Goal: Task Accomplishment & Management: Manage account settings

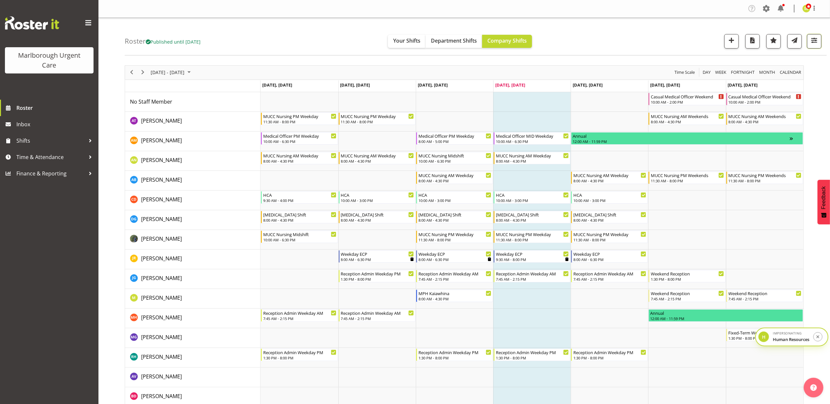
click at [813, 43] on span "button" at bounding box center [814, 40] width 9 height 9
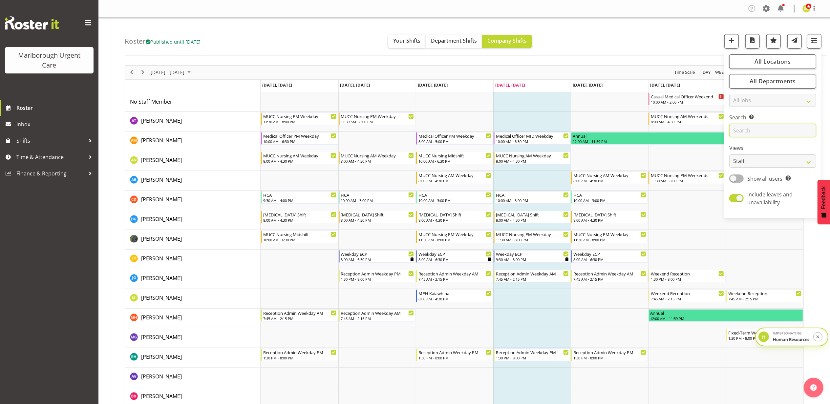
click at [766, 129] on input "text" at bounding box center [772, 130] width 87 height 13
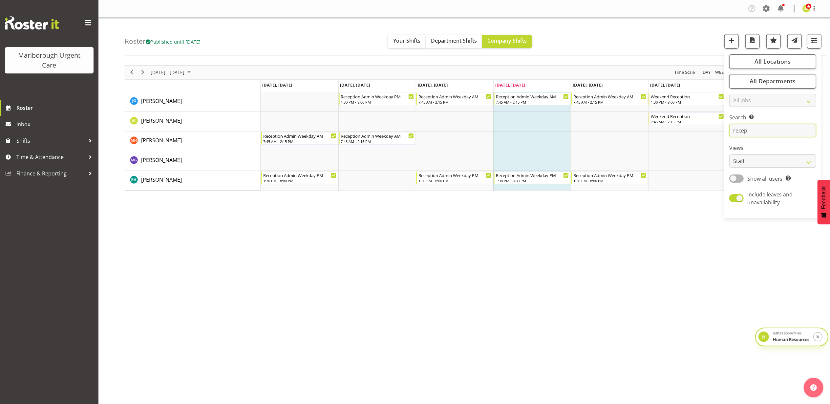
type input "recep"
click at [669, 265] on div "October 06 - 12, 2025 Today Day Week Fortnight Month calendar Month Agenda Time…" at bounding box center [477, 191] width 705 height 263
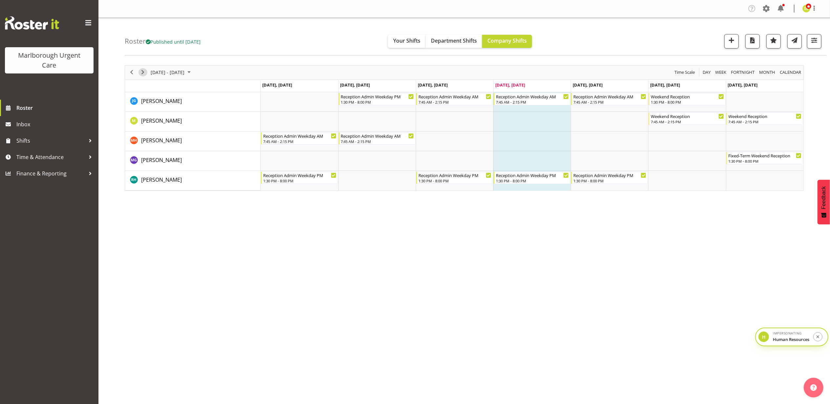
click at [142, 72] on span "Next" at bounding box center [143, 72] width 8 height 8
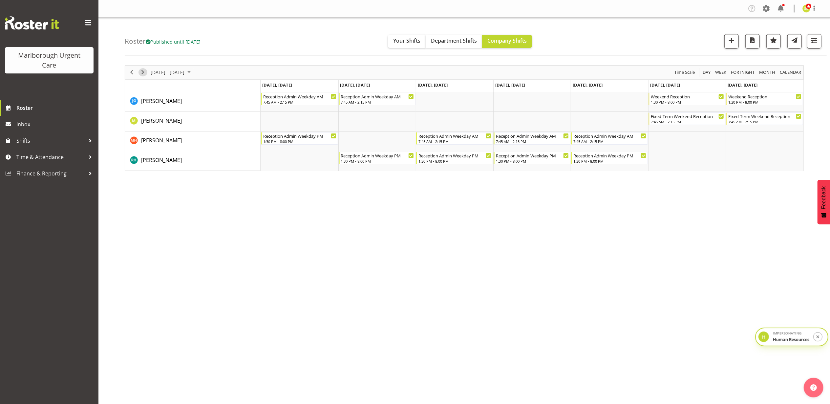
click at [142, 72] on span "Next" at bounding box center [143, 72] width 8 height 8
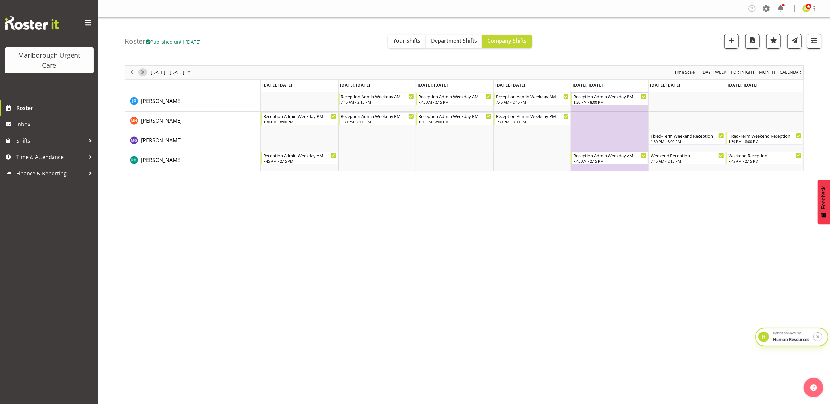
click at [142, 72] on span "Next" at bounding box center [143, 72] width 8 height 8
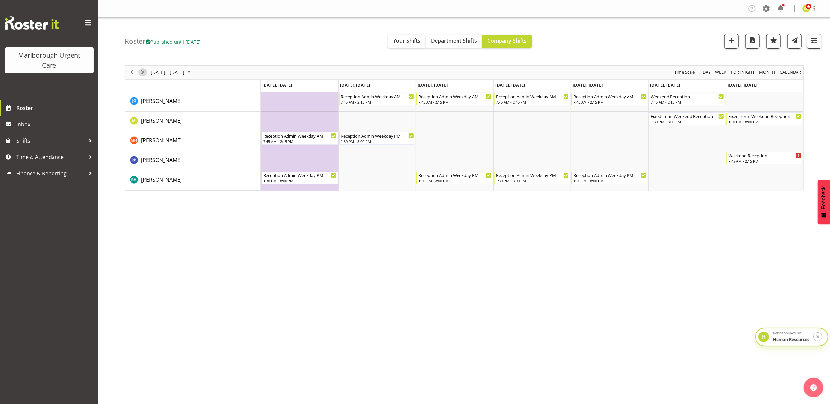
click at [143, 71] on span "Next" at bounding box center [143, 72] width 8 height 8
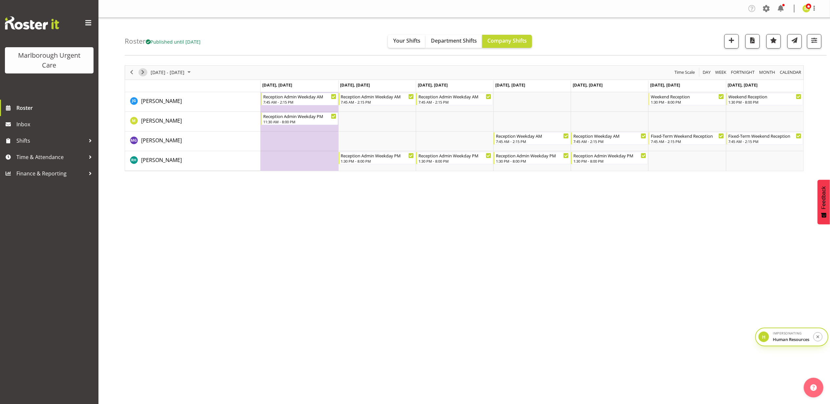
click at [142, 73] on span "Next" at bounding box center [143, 72] width 8 height 8
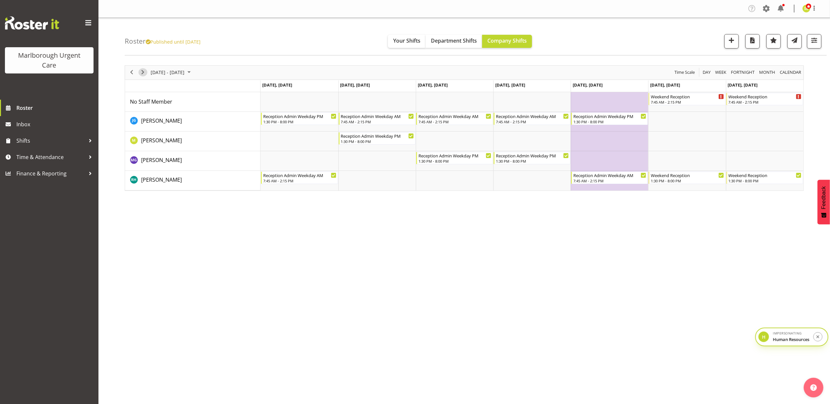
click at [142, 73] on span "Next" at bounding box center [143, 72] width 8 height 8
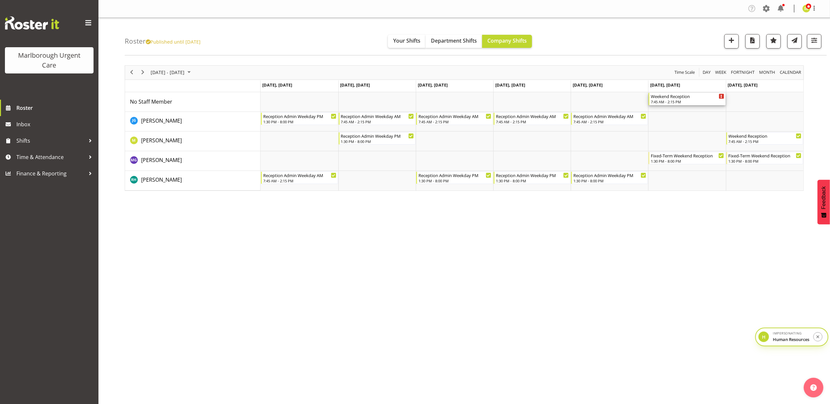
click at [693, 100] on div "7:45 AM - 2:15 PM" at bounding box center [687, 101] width 73 height 5
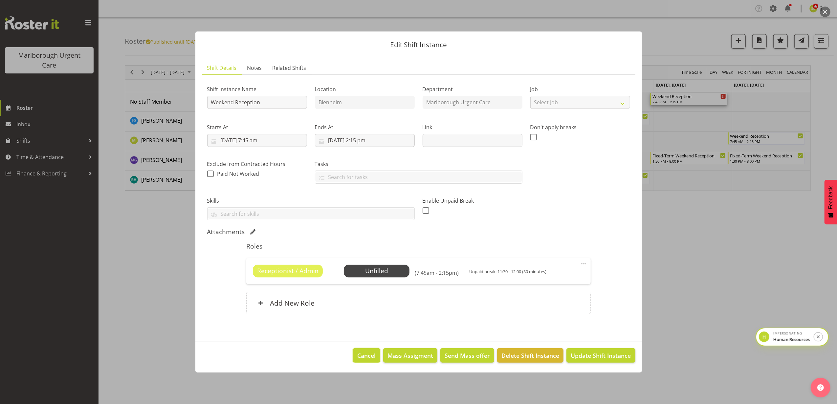
click at [365, 357] on span "Cancel" at bounding box center [366, 356] width 18 height 9
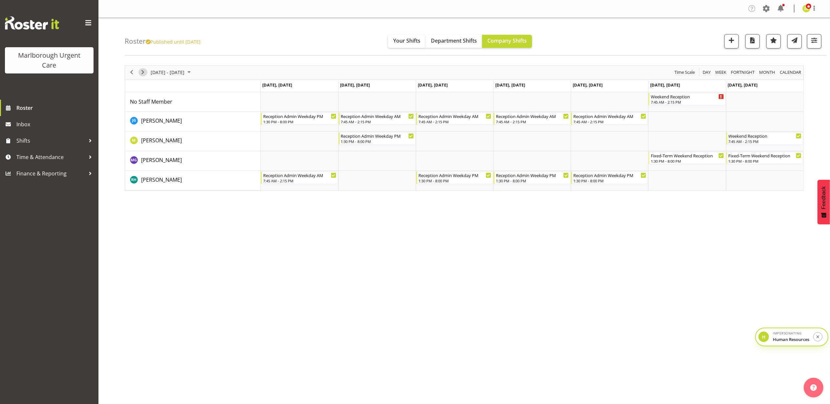
click at [143, 71] on span "Next" at bounding box center [143, 72] width 8 height 8
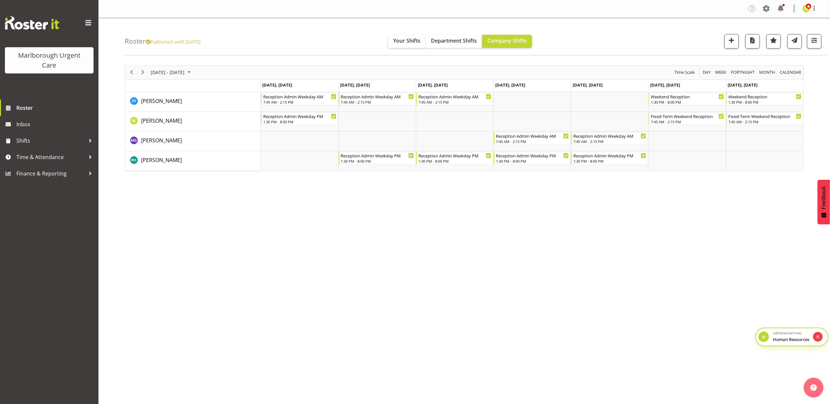
click at [816, 339] on button "submit" at bounding box center [818, 338] width 10 height 10
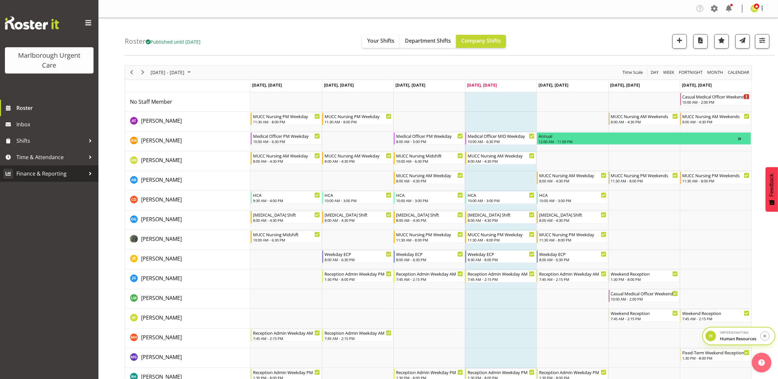
click at [56, 173] on span "Finance & Reporting" at bounding box center [50, 174] width 69 height 10
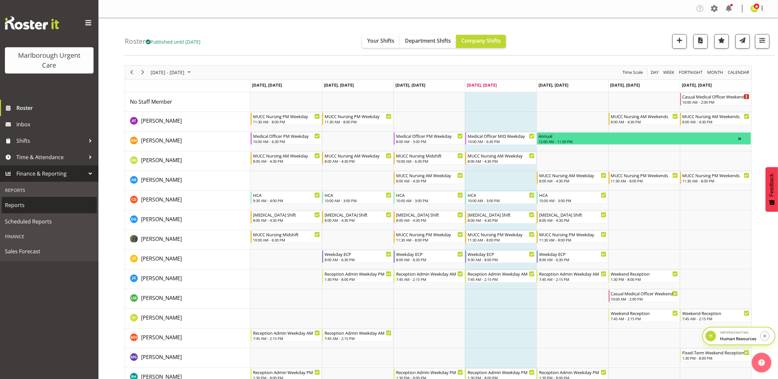
click at [38, 208] on span "Reports" at bounding box center [49, 205] width 89 height 10
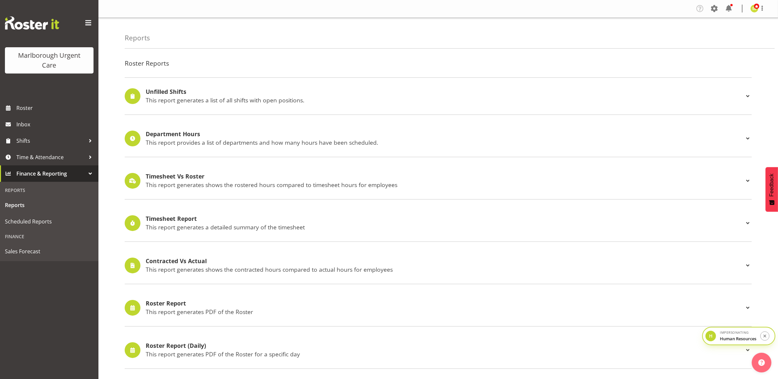
click at [188, 223] on div "Timesheet Report This report generates a detailed summary of the timesheet" at bounding box center [445, 223] width 598 height 15
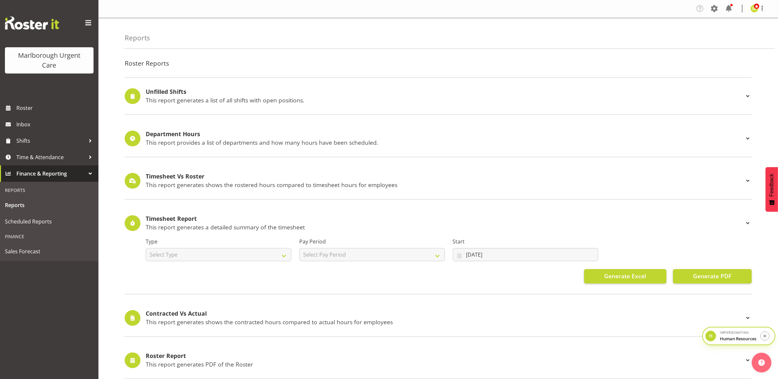
click at [263, 247] on div "Type Select Type Summary Detailed" at bounding box center [219, 250] width 146 height 24
click at [263, 255] on select "Select Type Summary Detailed" at bounding box center [219, 254] width 146 height 13
select select "detailed"
click at [146, 248] on select "Select Type Summary Detailed" at bounding box center [219, 254] width 146 height 13
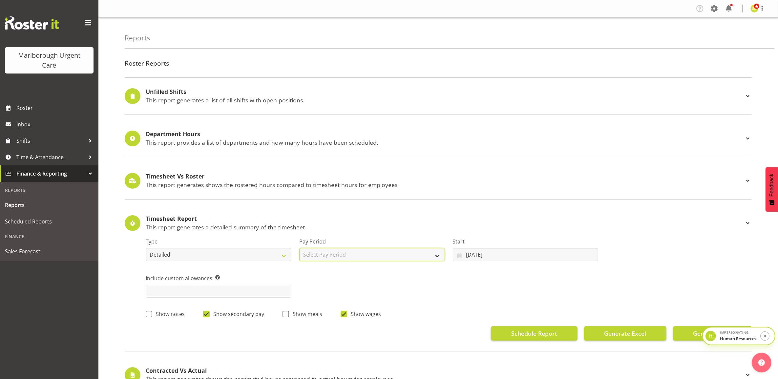
click at [413, 255] on select "Select Pay Period Fortnightly MPHO - Haemodialysis Contractors MUCC MUCC Casual…" at bounding box center [372, 254] width 146 height 13
select select "188"
click at [299, 248] on select "Select Pay Period Fortnightly MPHO - Haemodialysis Contractors MUCC MUCC Casual…" at bounding box center [372, 254] width 146 height 13
click at [506, 258] on input "09/07/2025" at bounding box center [526, 254] width 146 height 13
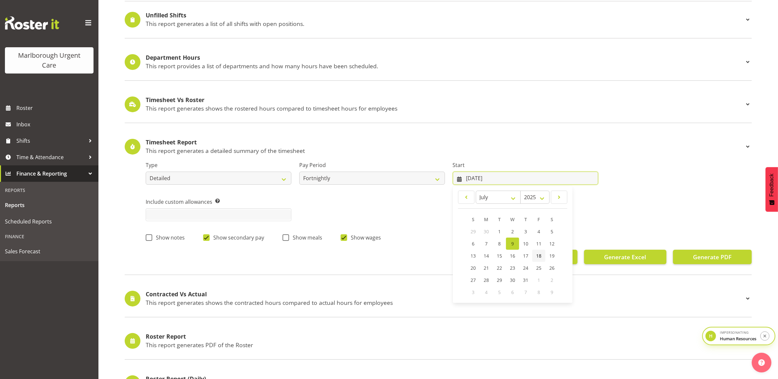
scroll to position [82, 0]
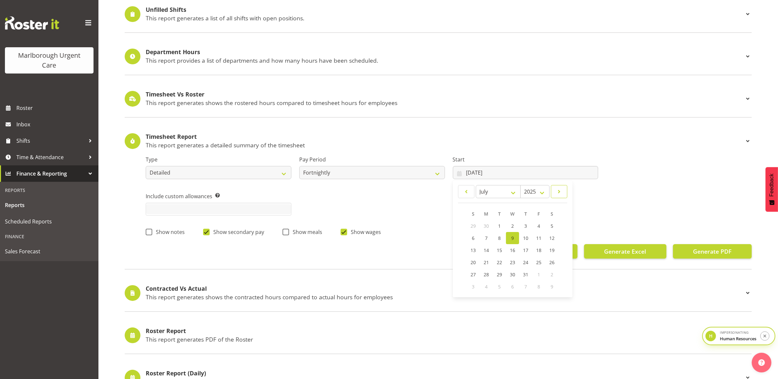
click at [559, 198] on link at bounding box center [559, 191] width 16 height 13
select select "8"
click at [487, 237] on span "8" at bounding box center [486, 238] width 3 height 6
type input "08/09/2025"
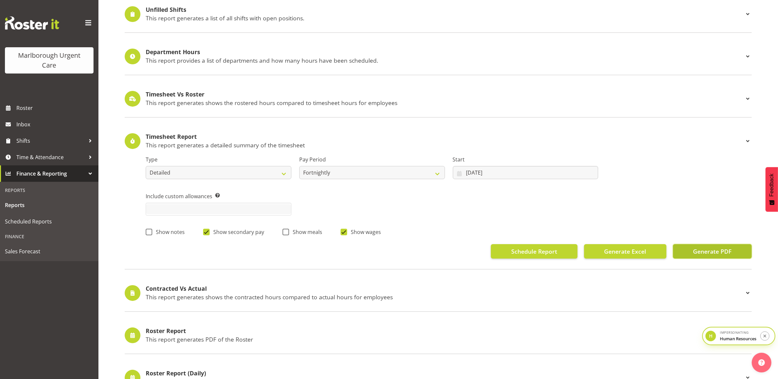
click at [707, 253] on span "Generate PDF" at bounding box center [712, 251] width 38 height 9
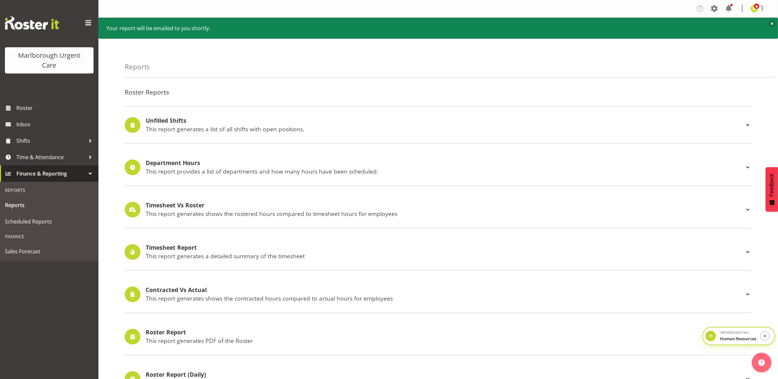
click at [186, 248] on h4 "Timesheet Report" at bounding box center [445, 248] width 598 height 7
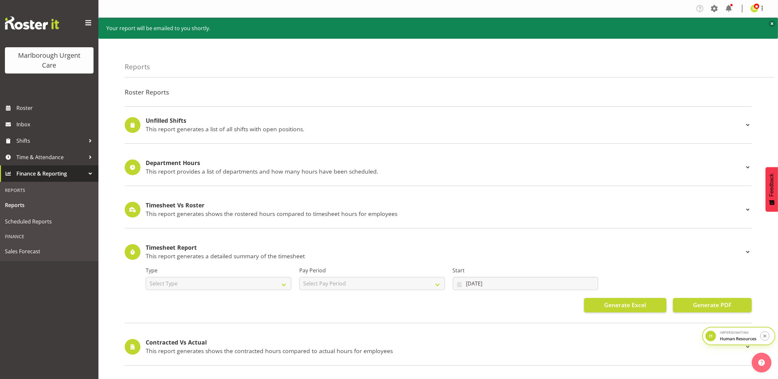
click at [182, 277] on div "Type Select Type Summary Detailed" at bounding box center [219, 279] width 146 height 24
click at [182, 282] on select "Select Type Summary Detailed" at bounding box center [219, 283] width 146 height 13
select select "detailed"
click at [146, 277] on select "Select Type Summary Detailed" at bounding box center [219, 283] width 146 height 13
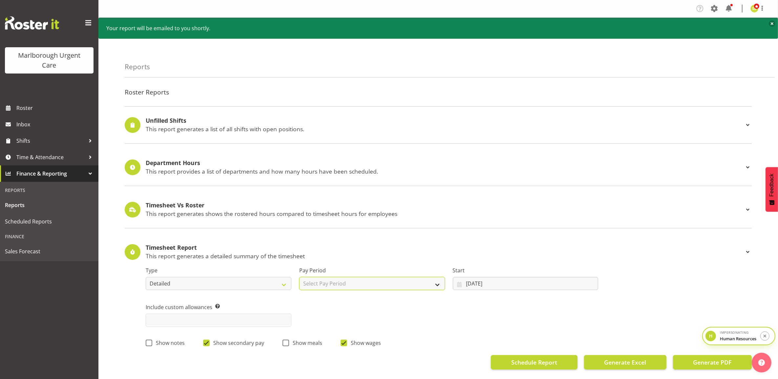
click at [374, 286] on select "Select Pay Period Fortnightly MPHO - [MEDICAL_DATA] Contractors MUCC MUCC Casua…" at bounding box center [372, 283] width 146 height 13
select select "188"
click at [299, 277] on select "Select Pay Period Fortnightly MPHO - [MEDICAL_DATA] Contractors MUCC MUCC Casua…" at bounding box center [372, 283] width 146 height 13
click at [487, 283] on input "[DATE]" at bounding box center [526, 283] width 146 height 13
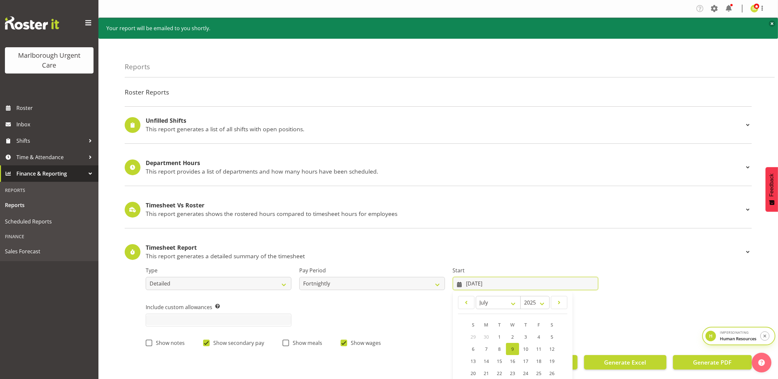
scroll to position [41, 0]
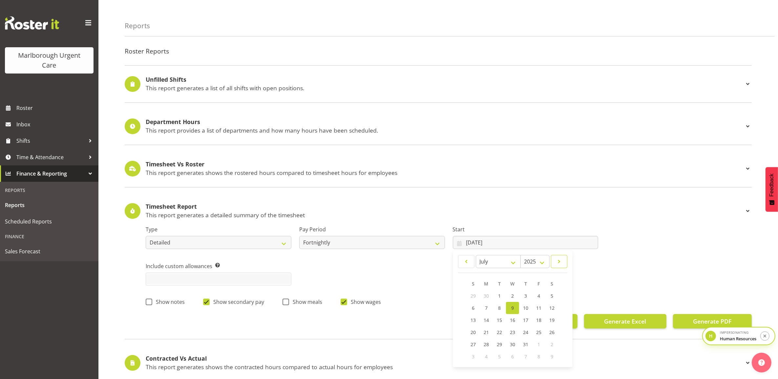
click at [558, 265] on span at bounding box center [559, 262] width 8 height 8
click at [553, 263] on link at bounding box center [559, 261] width 16 height 13
select select "8"
click at [488, 297] on link "1" at bounding box center [486, 296] width 13 height 12
type input "01/09/2025"
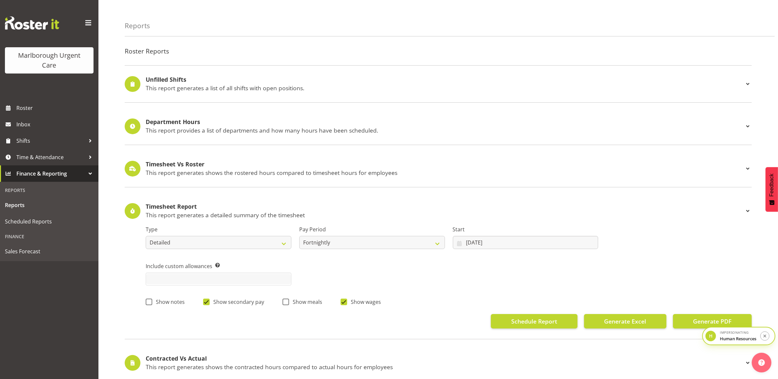
click at [460, 268] on div "Include custom allowances Pick custom allowances that you want to include in th…" at bounding box center [449, 271] width 614 height 37
click at [631, 322] on span "Generate Excel" at bounding box center [625, 321] width 42 height 9
click at [766, 334] on icon "submit" at bounding box center [765, 336] width 5 height 6
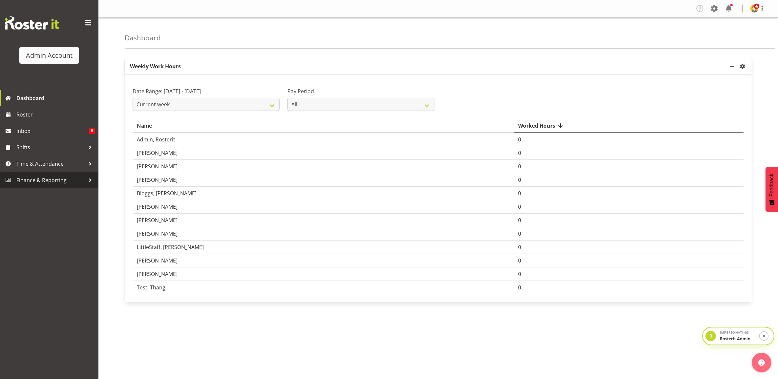
click at [37, 184] on span "Finance & Reporting" at bounding box center [50, 180] width 69 height 10
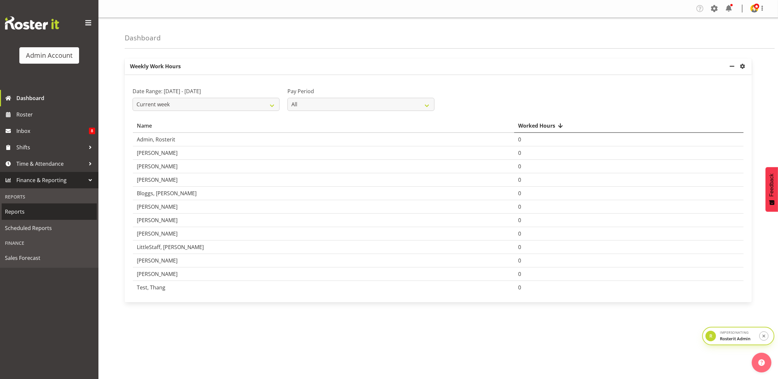
click at [33, 214] on span "Reports" at bounding box center [49, 212] width 89 height 10
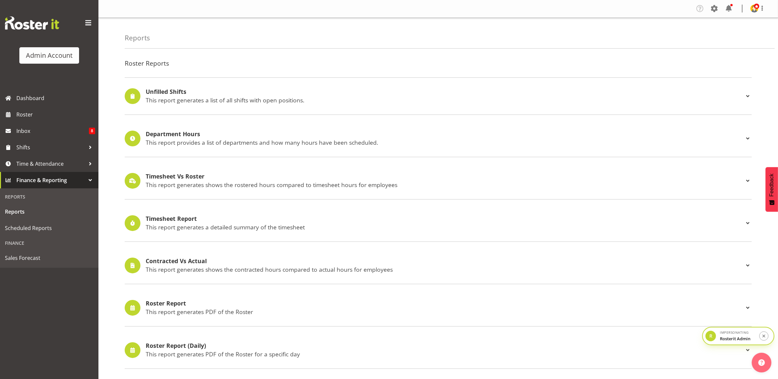
click at [172, 219] on h4 "Timesheet Report" at bounding box center [445, 219] width 598 height 7
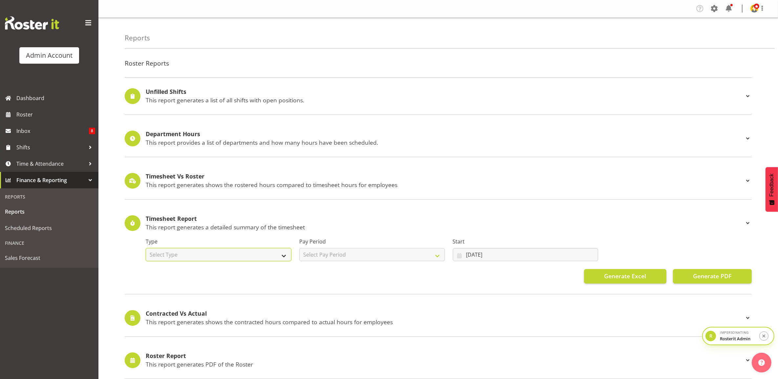
click at [200, 251] on select "Select Type Summary Detailed" at bounding box center [219, 254] width 146 height 13
select select "detailed"
click at [146, 248] on select "Select Type Summary Detailed" at bounding box center [219, 254] width 146 height 13
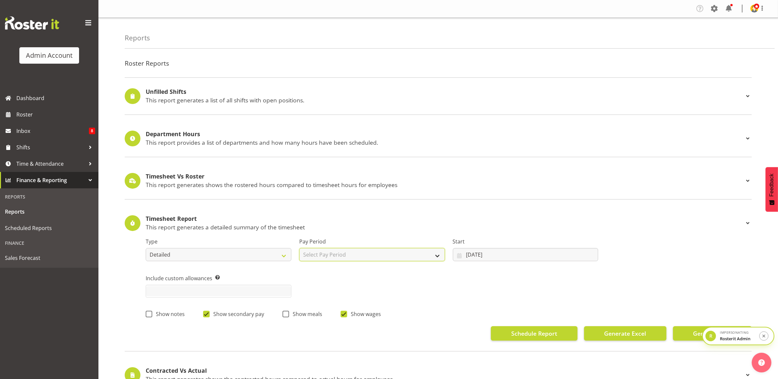
click at [370, 253] on select "Select Pay Period Weekly Fortnight Monthly" at bounding box center [372, 254] width 146 height 13
select select "1"
click at [299, 248] on select "Select Pay Period Weekly Fortnight Monthly" at bounding box center [372, 254] width 146 height 13
click at [479, 253] on input "09/07/2025" at bounding box center [526, 254] width 146 height 13
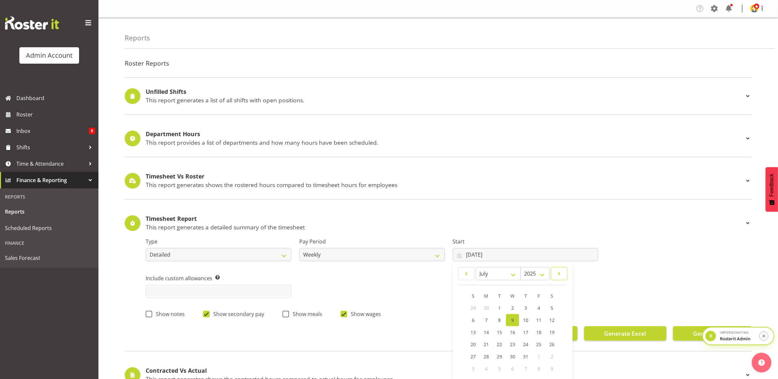
click at [561, 276] on span at bounding box center [559, 274] width 8 height 8
select select "7"
click at [482, 319] on link "4" at bounding box center [486, 320] width 13 height 12
type input "04/08/2025"
click at [691, 335] on button "Generate PDF" at bounding box center [712, 333] width 79 height 14
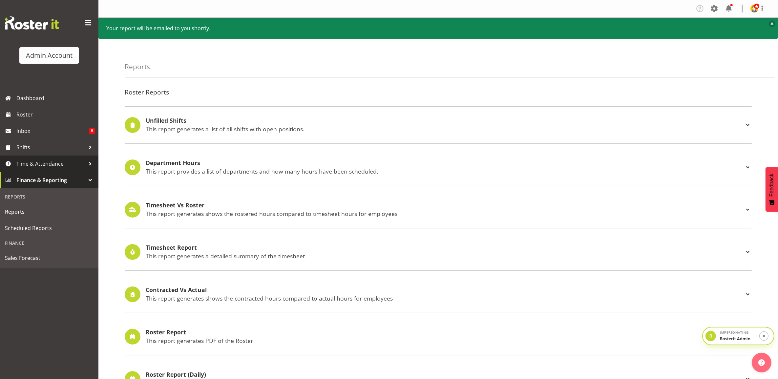
click at [50, 160] on span "Time & Attendance" at bounding box center [50, 164] width 69 height 10
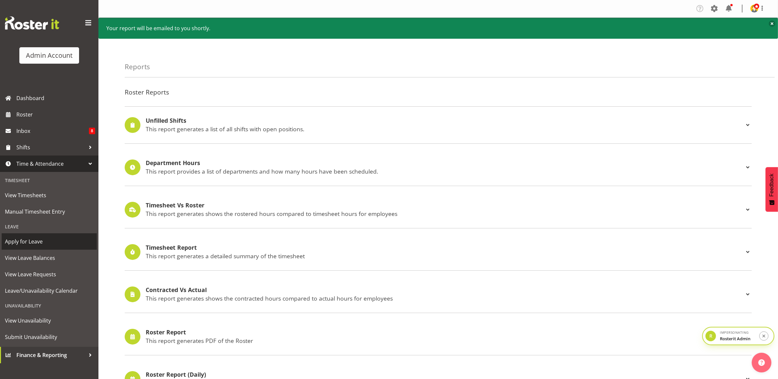
click at [45, 239] on span "Apply for Leave" at bounding box center [49, 242] width 89 height 10
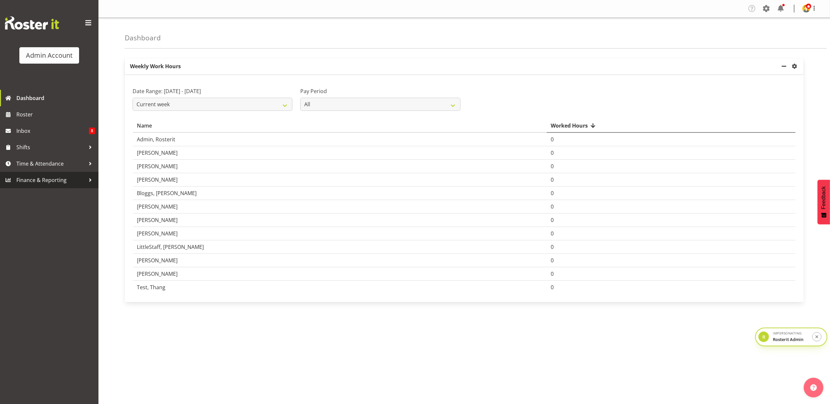
drag, startPoint x: 50, startPoint y: 178, endPoint x: 50, endPoint y: 181, distance: 3.6
click at [50, 178] on span "Finance & Reporting" at bounding box center [50, 180] width 69 height 10
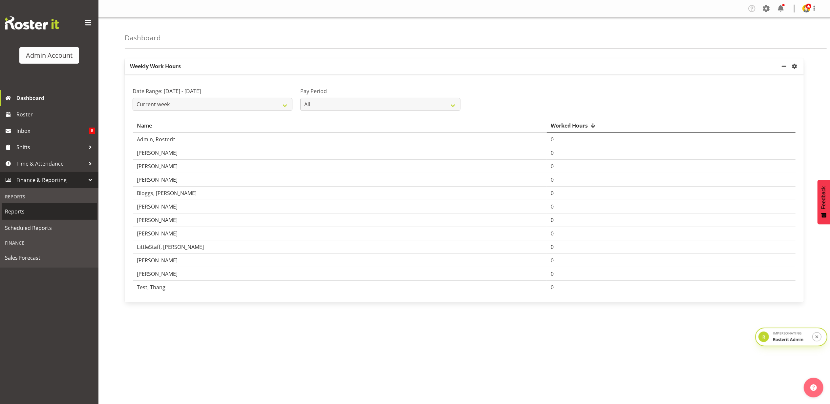
click at [41, 209] on span "Reports" at bounding box center [49, 212] width 89 height 10
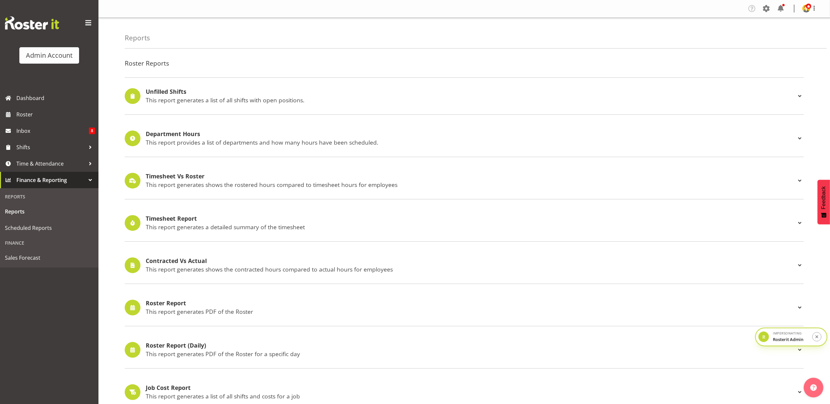
click at [175, 219] on h4 "Timesheet Report" at bounding box center [471, 219] width 650 height 7
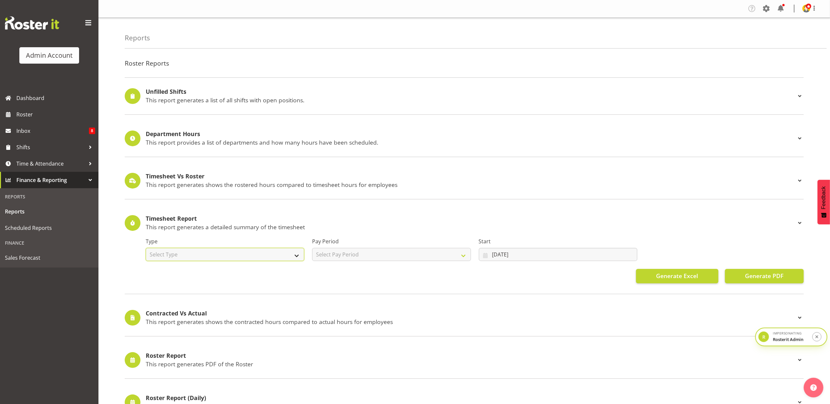
click at [176, 256] on select "Select Type Summary Detailed" at bounding box center [225, 254] width 159 height 13
select select "detailed"
click at [146, 249] on select "Select Type Summary Detailed" at bounding box center [225, 254] width 159 height 13
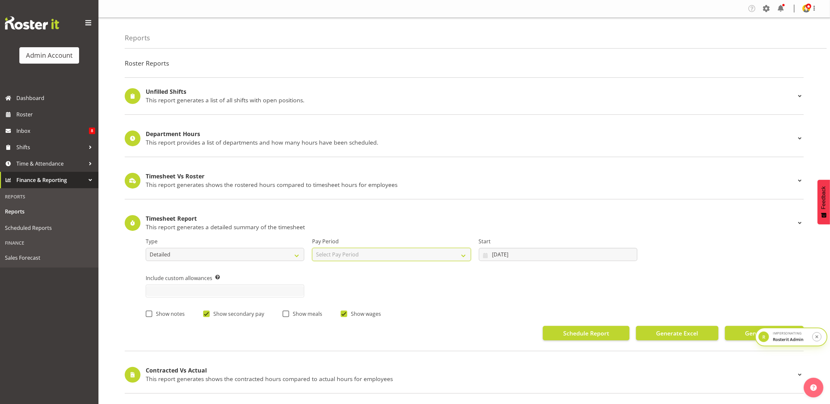
drag, startPoint x: 437, startPoint y: 250, endPoint x: 431, endPoint y: 262, distance: 12.9
click at [437, 250] on select "Select Pay Period Weekly Fortnight Monthly" at bounding box center [391, 254] width 159 height 13
select select "1"
click at [312, 249] on select "Select Pay Period Weekly Fortnight Monthly" at bounding box center [391, 254] width 159 height 13
click at [504, 256] on input "09/07/2025" at bounding box center [558, 254] width 159 height 13
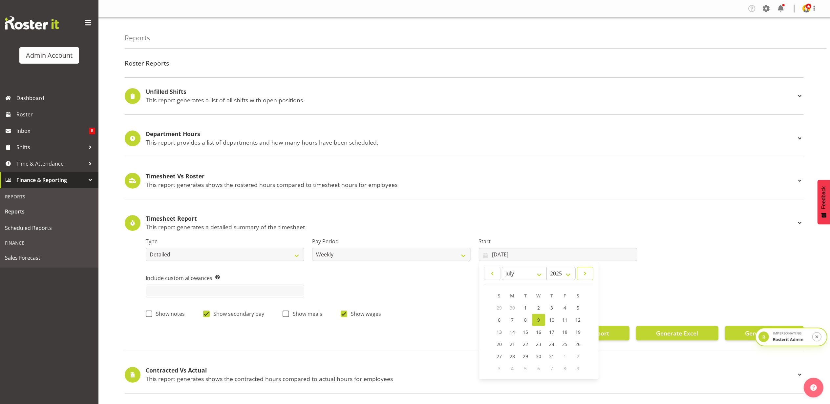
click at [591, 276] on link at bounding box center [585, 273] width 16 height 13
click at [496, 276] on link at bounding box center [492, 273] width 16 height 13
select select "7"
click at [512, 320] on span "4" at bounding box center [512, 320] width 3 height 6
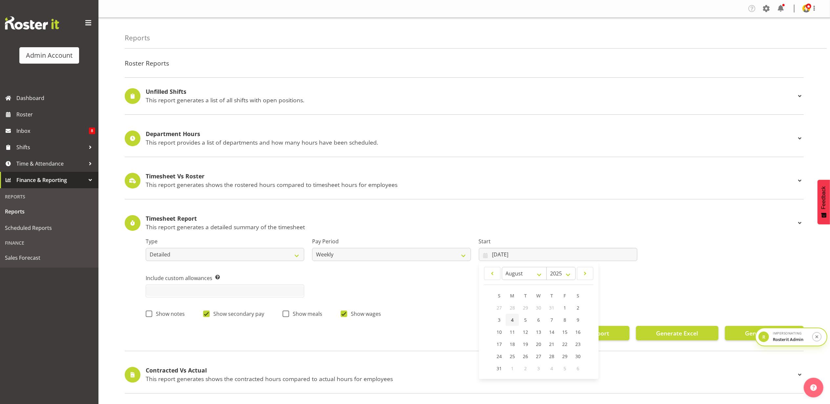
type input "04/08/2025"
click at [740, 331] on button "Generate PDF" at bounding box center [764, 333] width 79 height 14
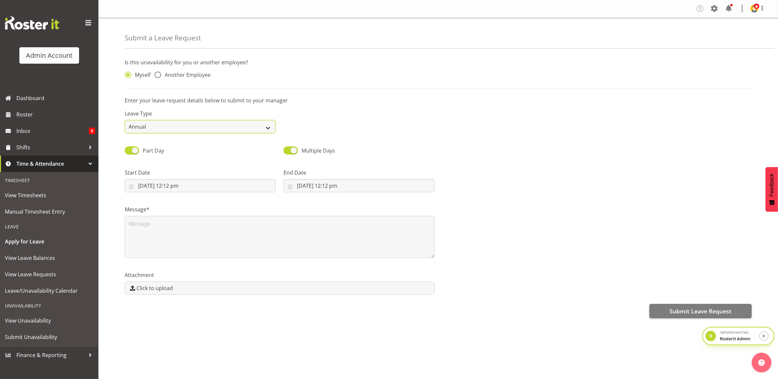
click at [176, 130] on select "Annual Sick Bereavement Domestic Violence Parental Jury Service Day In Lieu Oth…" at bounding box center [200, 126] width 151 height 13
click at [125, 120] on select "Annual Sick Bereavement Domestic Violence Parental Jury Service Day In Lieu Oth…" at bounding box center [200, 126] width 151 height 13
click at [144, 150] on span "Part Day" at bounding box center [153, 150] width 21 height 7
click at [129, 150] on input "Part Day" at bounding box center [127, 150] width 4 height 4
checkbox input "false"
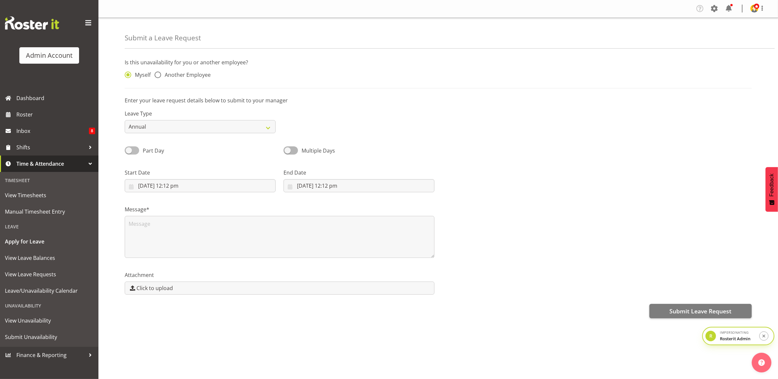
select select "9"
select select "2025"
click at [222, 187] on input "09/10/2025" at bounding box center [200, 185] width 151 height 13
click at [173, 267] on span "14" at bounding box center [171, 264] width 5 height 6
type input "14/10/2025"
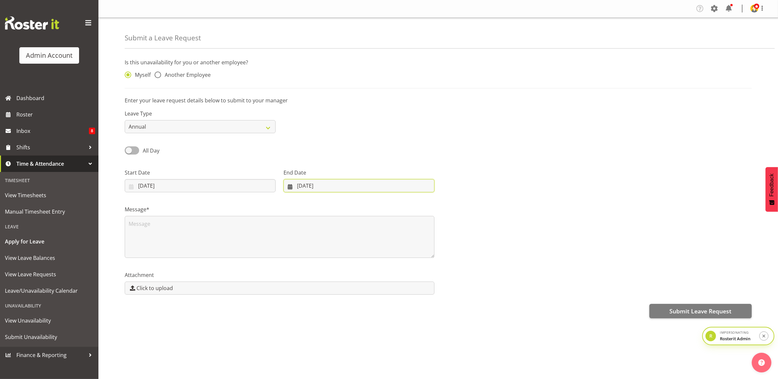
click at [317, 187] on input "09/10/2025" at bounding box center [359, 185] width 151 height 13
click at [322, 265] on span "14" at bounding box center [322, 264] width 5 height 6
type input "14/10/2025"
click at [250, 245] on textarea at bounding box center [280, 237] width 310 height 42
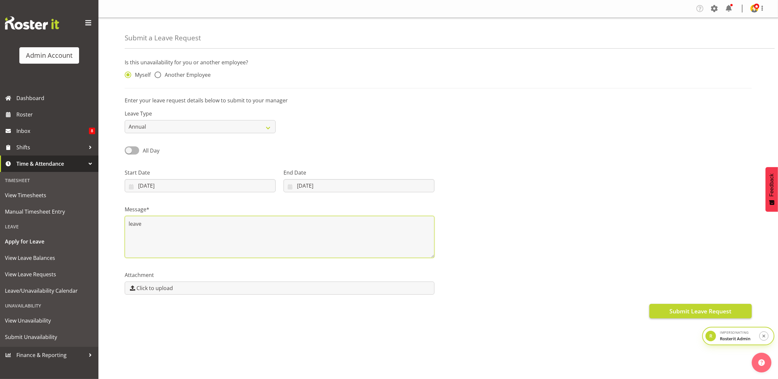
type textarea "leave"
click at [685, 310] on span "Submit Leave Request" at bounding box center [701, 311] width 62 height 9
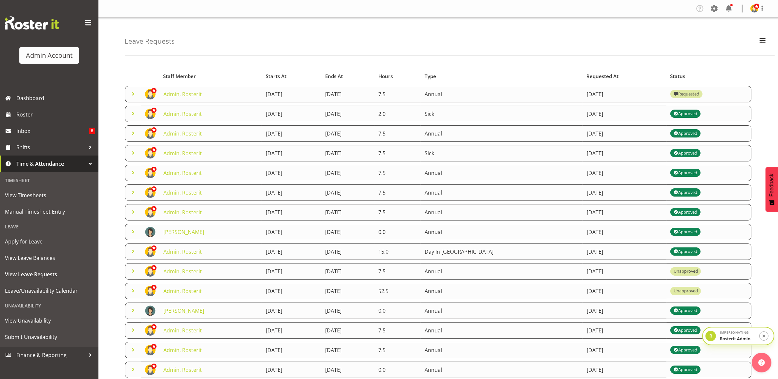
click at [131, 96] on span at bounding box center [133, 94] width 8 height 8
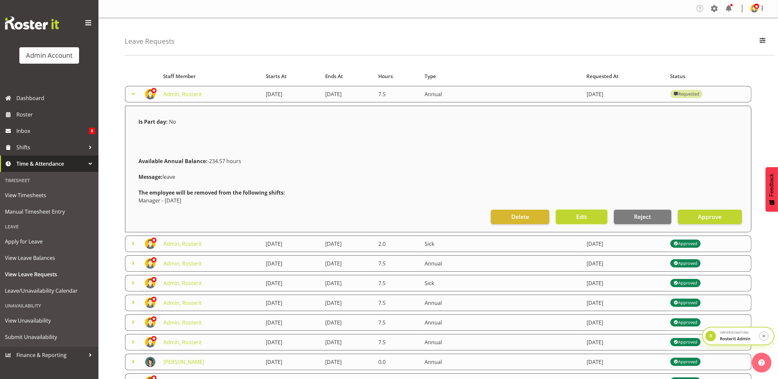
click at [581, 218] on span "Edit" at bounding box center [581, 216] width 11 height 9
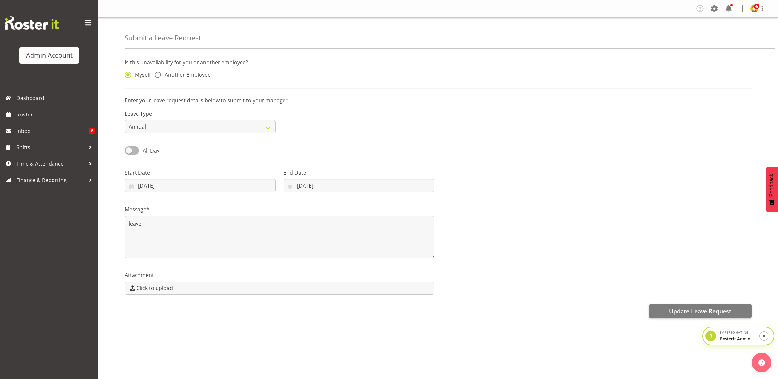
select select "9"
select select "2025"
click at [161, 188] on input "[DATE]" at bounding box center [200, 185] width 151 height 13
click at [186, 268] on link "15" at bounding box center [184, 264] width 13 height 12
type input "[DATE]"
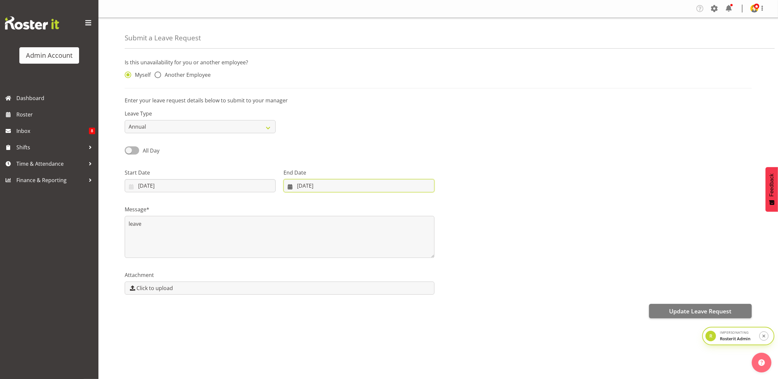
click at [304, 190] on input "[DATE]" at bounding box center [359, 185] width 151 height 13
click at [333, 263] on span "15" at bounding box center [335, 264] width 5 height 6
type input "[DATE]"
click at [686, 309] on span "Update Leave Request" at bounding box center [700, 311] width 62 height 9
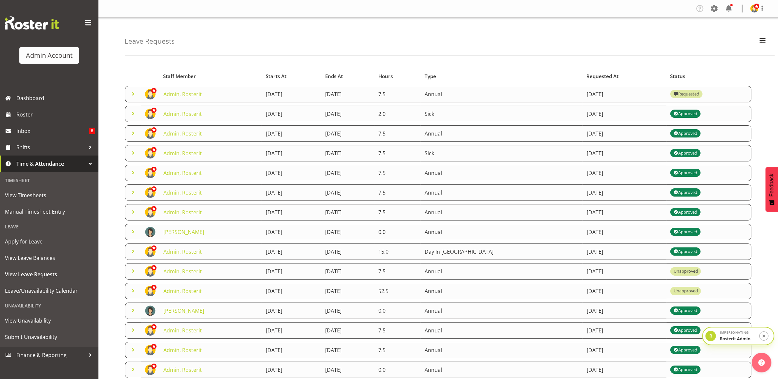
click at [135, 97] on span at bounding box center [133, 94] width 8 height 8
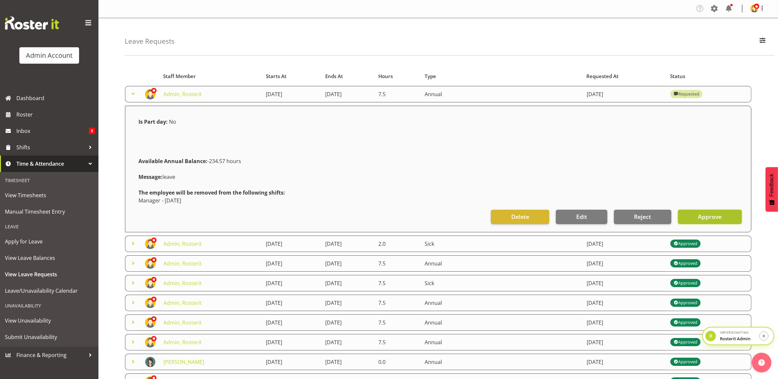
click at [713, 219] on span "Approve" at bounding box center [710, 216] width 24 height 9
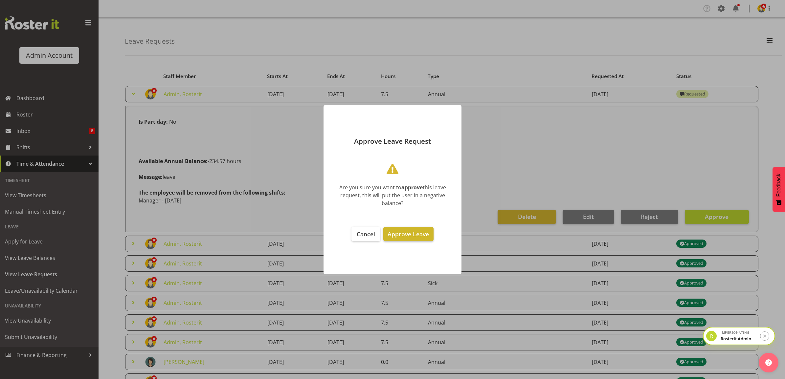
click at [402, 232] on span "Approve Leave" at bounding box center [407, 234] width 41 height 8
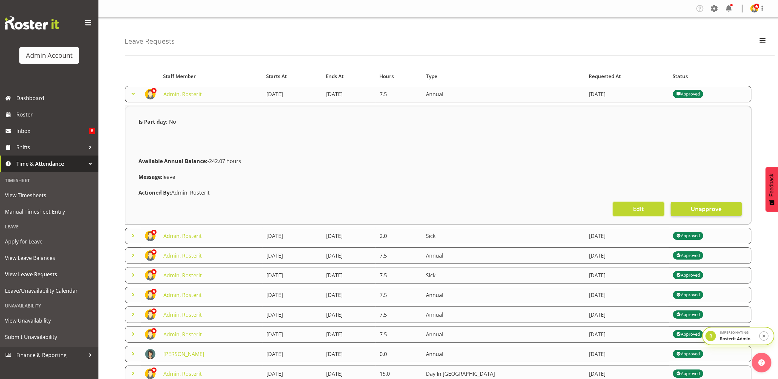
click at [634, 209] on span "Edit" at bounding box center [638, 208] width 11 height 9
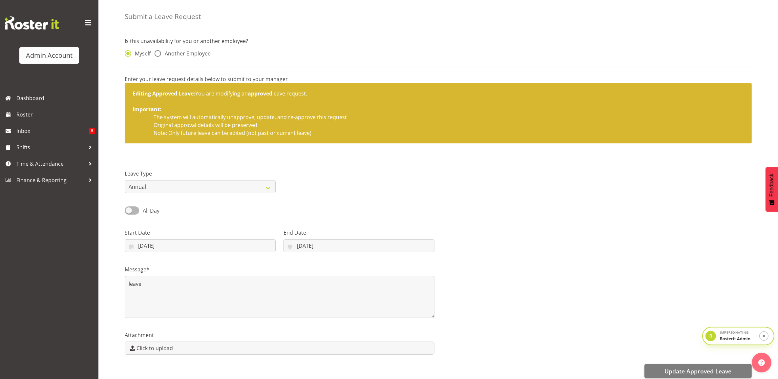
scroll to position [32, 0]
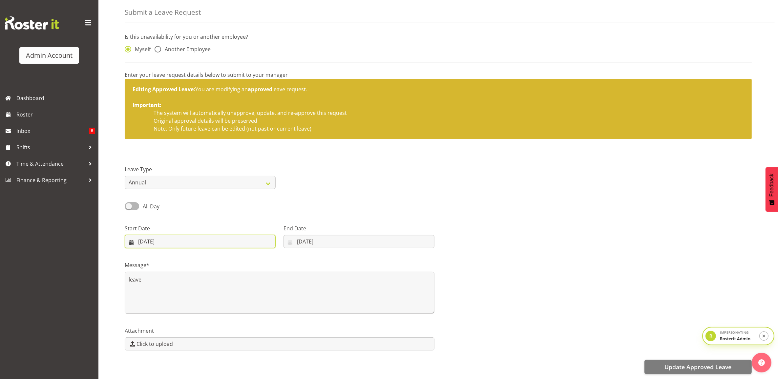
click at [217, 237] on input "15/10/2025" at bounding box center [200, 241] width 151 height 13
click at [175, 315] on link "14" at bounding box center [171, 320] width 13 height 12
type input "14/10/2025"
click at [306, 237] on input "15/10/2025" at bounding box center [359, 241] width 151 height 13
click at [322, 317] on span "14" at bounding box center [322, 320] width 5 height 6
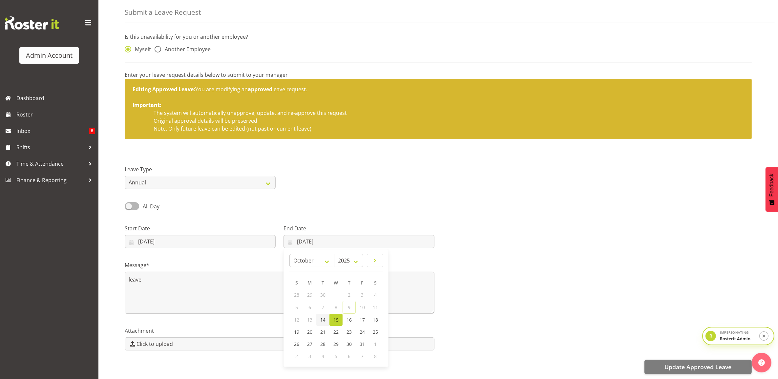
type input "14/10/2025"
click at [683, 363] on span "Update Approved Leave" at bounding box center [698, 367] width 67 height 9
click at [197, 176] on select "Annual Sick Bereavement Domestic Violence Parental Jury Service Day In Lieu Oth…" at bounding box center [200, 182] width 151 height 13
select select "Sick"
click at [125, 176] on select "Annual Sick Bereavement Domestic Violence Parental Jury Service Day In Lieu Oth…" at bounding box center [200, 182] width 151 height 13
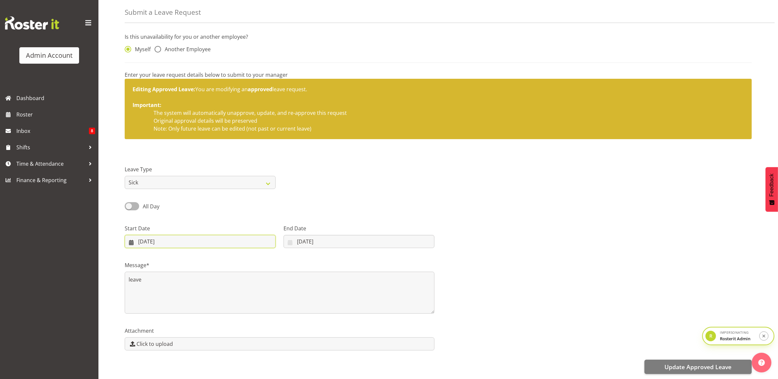
click at [257, 239] on input "14/10/2025" at bounding box center [200, 241] width 151 height 13
click at [185, 317] on span "15" at bounding box center [184, 320] width 5 height 6
type input "15/10/2025"
click at [321, 241] on input "14/10/2025" at bounding box center [359, 241] width 151 height 13
click at [337, 317] on span "15" at bounding box center [335, 320] width 5 height 6
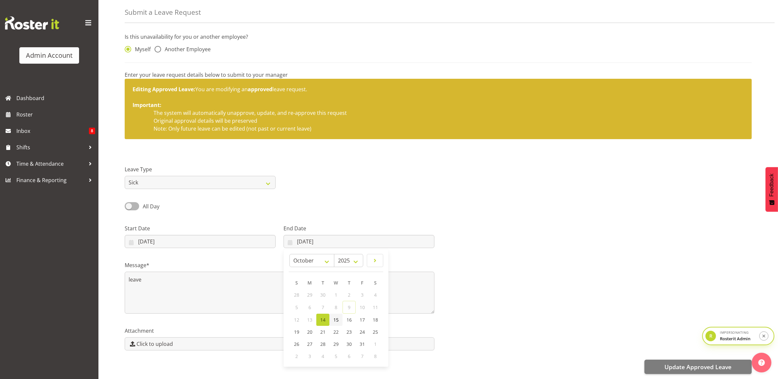
type input "15/10/2025"
click at [687, 363] on span "Update Approved Leave" at bounding box center [698, 367] width 67 height 9
click at [699, 360] on button "Update Approved Leave" at bounding box center [698, 367] width 107 height 14
click at [41, 114] on span "Roster" at bounding box center [55, 115] width 79 height 10
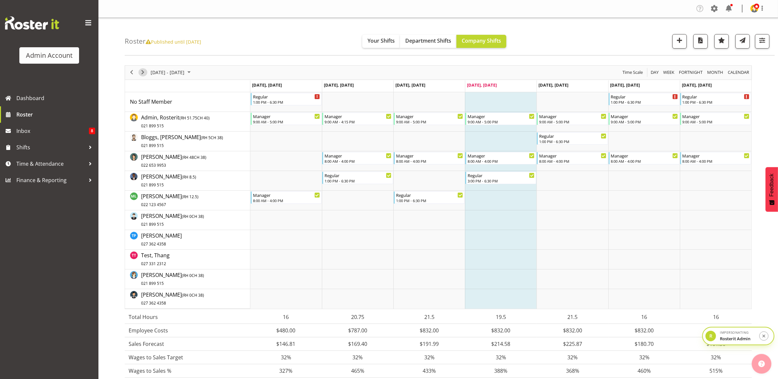
click at [141, 70] on span "Next" at bounding box center [143, 72] width 8 height 8
click at [713, 9] on span at bounding box center [714, 8] width 11 height 11
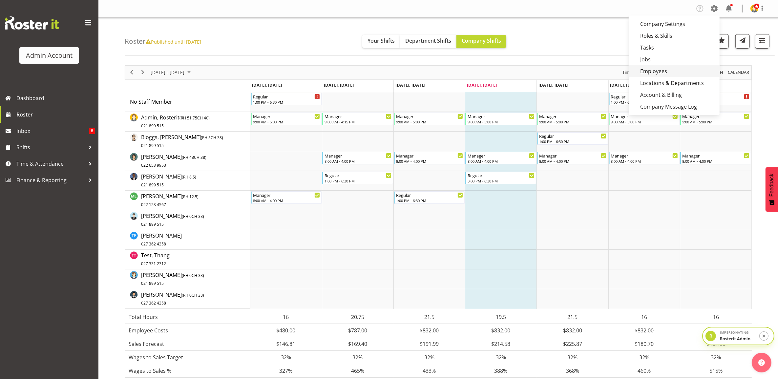
click at [663, 72] on link "Employees" at bounding box center [674, 71] width 91 height 12
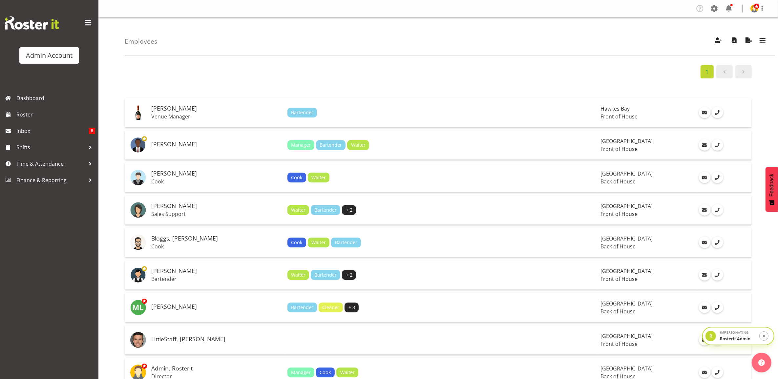
click at [740, 343] on div "R Impersonating Rosterit Admin" at bounding box center [738, 336] width 72 height 19
click at [760, 335] on button "submit" at bounding box center [765, 336] width 10 height 10
